Goal: Information Seeking & Learning: Learn about a topic

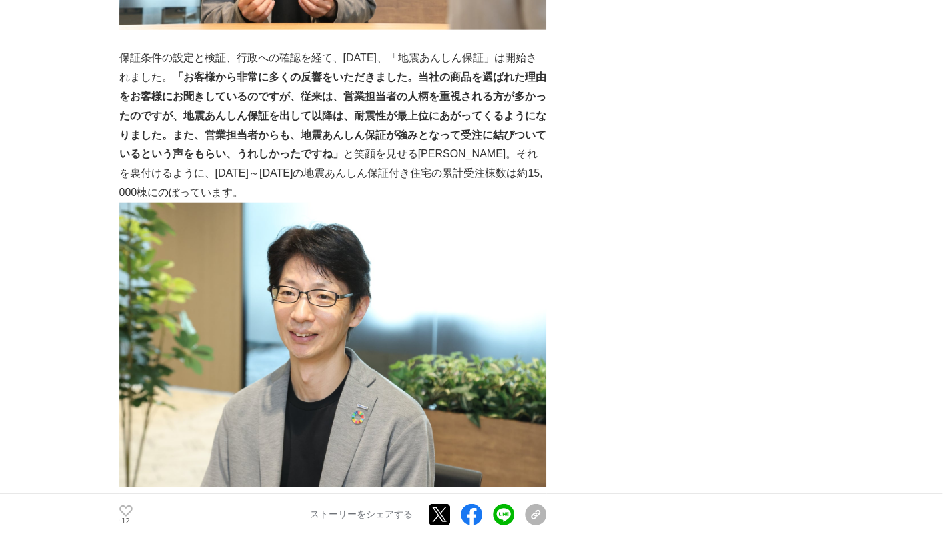
scroll to position [4619, 0]
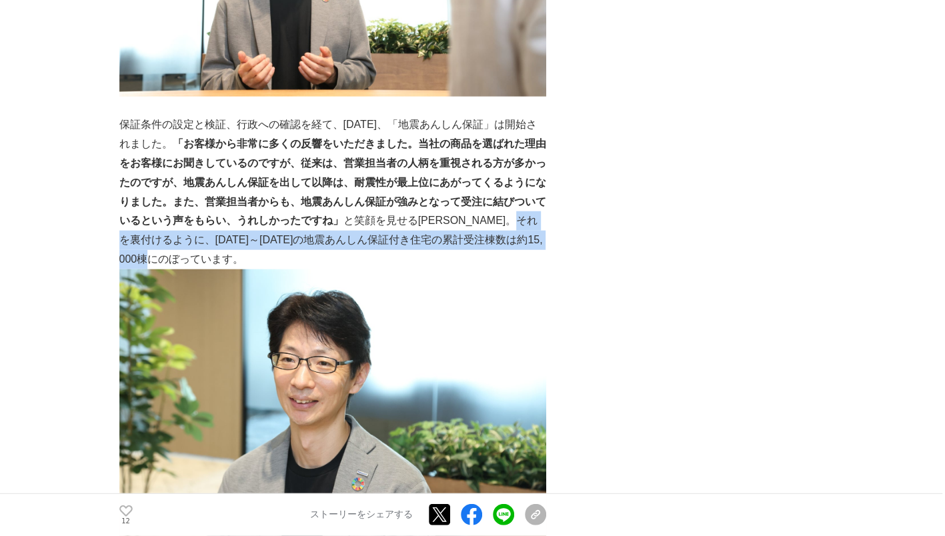
drag, startPoint x: 152, startPoint y: 279, endPoint x: 231, endPoint y: 290, distance: 80.1
click at [232, 269] on p "保証条件の設定と検証、行政への確認を経て、2020年4月、「地震あんしん保証」は開始されました。 「お客様から非常に多くの反響をいただきました。当社の商品を選…" at bounding box center [332, 191] width 427 height 153
drag, startPoint x: 231, startPoint y: 290, endPoint x: 185, endPoint y: 277, distance: 47.7
click at [180, 269] on p "保証条件の設定と検証、行政への確認を経て、2020年4月、「地震あんしん保証」は開始されました。 「お客様から非常に多くの反響をいただきました。当社の商品を選…" at bounding box center [332, 191] width 427 height 153
click at [265, 269] on p "保証条件の設定と検証、行政への確認を経て、2020年4月、「地震あんしん保証」は開始されました。 「お客様から非常に多くの反響をいただきました。当社の商品を選…" at bounding box center [332, 191] width 427 height 153
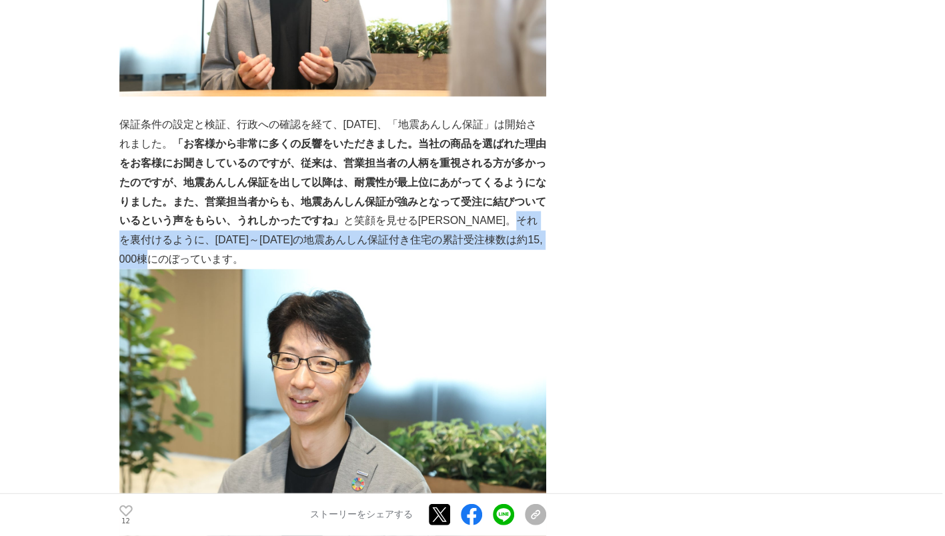
drag, startPoint x: 153, startPoint y: 279, endPoint x: 217, endPoint y: 295, distance: 66.6
click at [217, 269] on p "保証条件の設定と検証、行政への確認を経て、2020年4月、「地震あんしん保証」は開始されました。 「お客様から非常に多くの反響をいただきました。当社の商品を選…" at bounding box center [332, 191] width 427 height 153
drag, startPoint x: 219, startPoint y: 295, endPoint x: 196, endPoint y: 287, distance: 24.0
copy p "2020年4月～2023年7月の地震あんしん保証付き住宅の累計受注棟数は約15,000棟にのぼっています。"
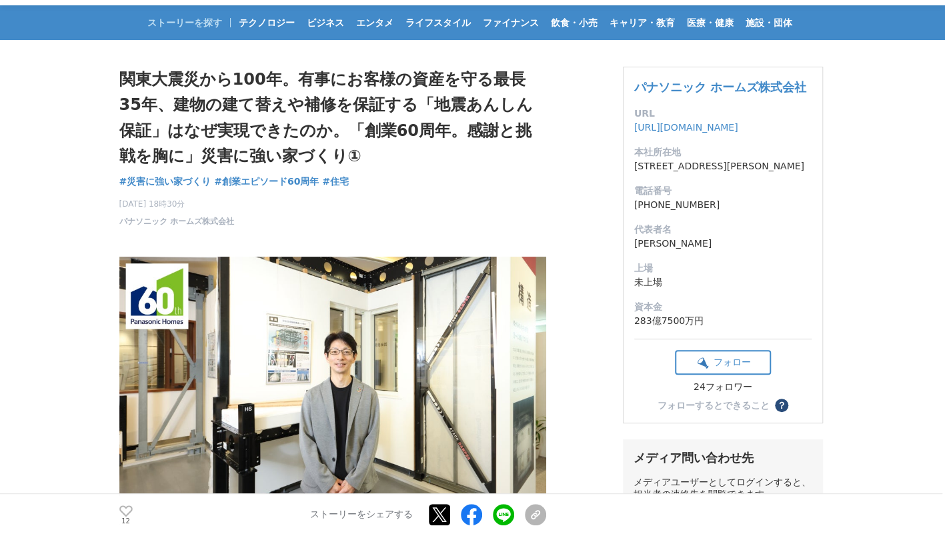
scroll to position [0, 0]
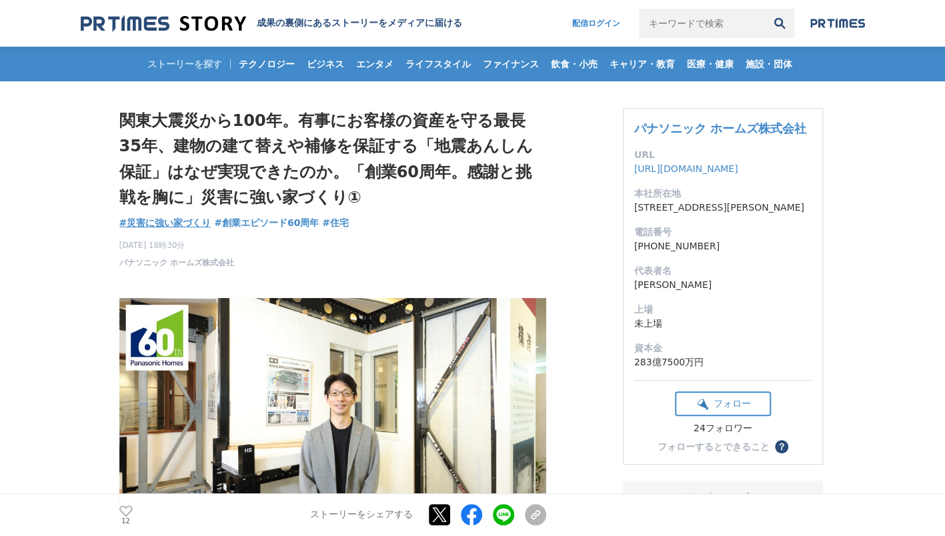
click at [198, 225] on span "#災害に強い家づくり" at bounding box center [165, 223] width 92 height 12
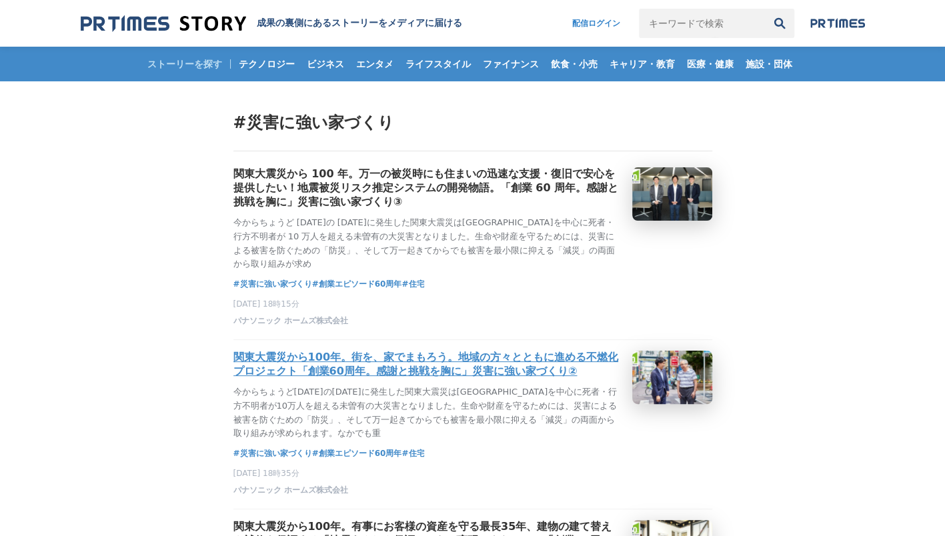
click at [513, 379] on h3 "関東大震災から100年。街を、家でまもろう。地域の方々とともに進める不燃化プロジェクト「創業60周年。感謝と挑戦を胸に」災害に強い家づくり②" at bounding box center [427, 365] width 388 height 28
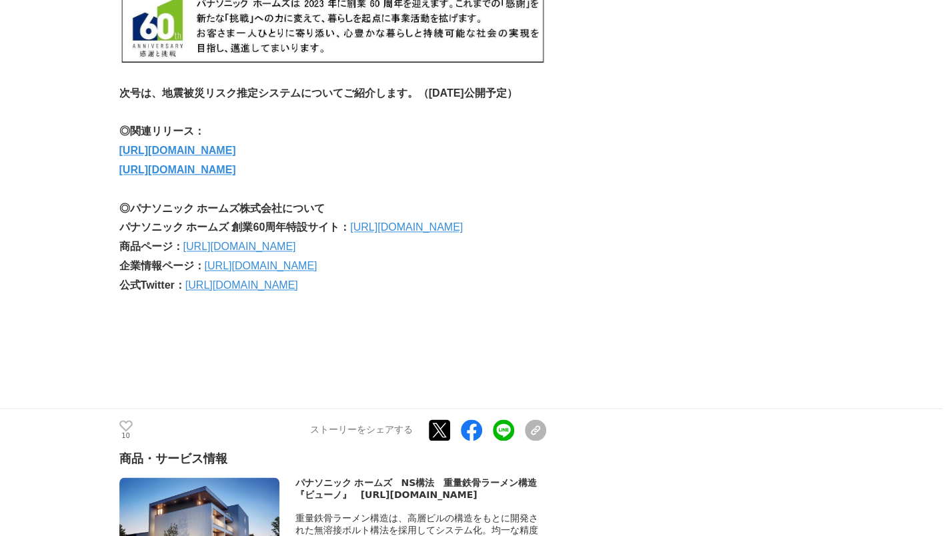
scroll to position [9265, 0]
